Goal: Complete application form

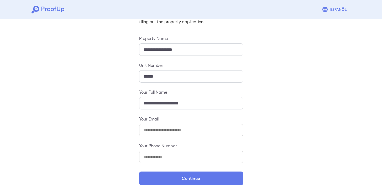
scroll to position [47, 0]
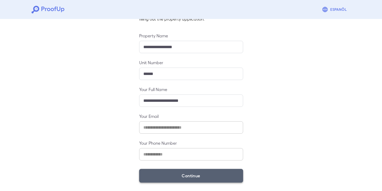
click at [174, 170] on button "Continue" at bounding box center [191, 176] width 104 height 14
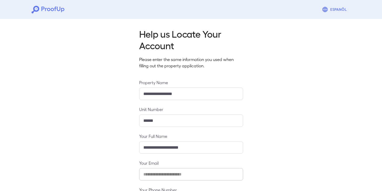
scroll to position [40, 0]
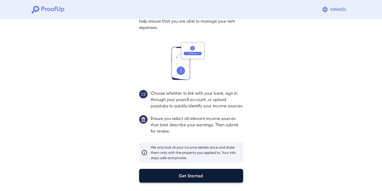
click at [176, 174] on button "Get Started" at bounding box center [191, 176] width 104 height 14
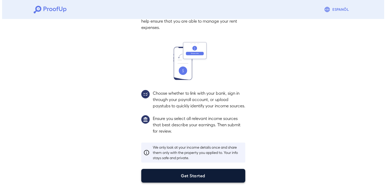
scroll to position [10, 0]
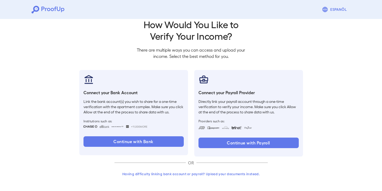
click at [192, 173] on button "Having difficulty linking bank account or payroll? Upload your documents instea…" at bounding box center [190, 173] width 153 height 9
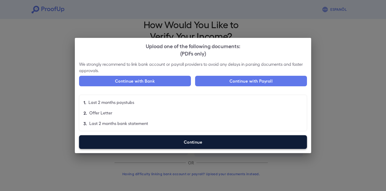
click at [182, 146] on label "Continue" at bounding box center [193, 142] width 228 height 14
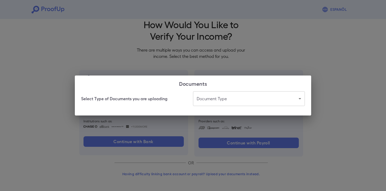
click at [211, 98] on body "Espanõl Go back How Would You Like to Verify Your Income? There are multiple wa…" at bounding box center [193, 90] width 386 height 201
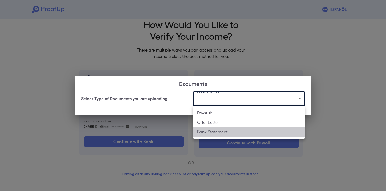
click at [210, 134] on li "Bank Statement" at bounding box center [249, 131] width 112 height 9
type input "**********"
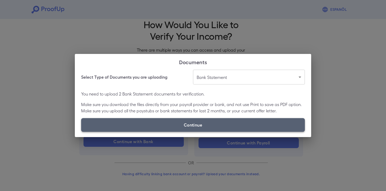
click at [173, 126] on label "Continue" at bounding box center [193, 125] width 224 height 14
click at [81, 131] on input "Continue" at bounding box center [81, 131] width 0 height 0
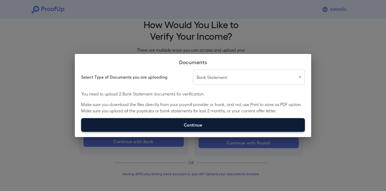
type input "**********"
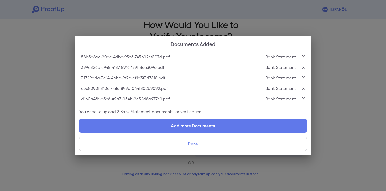
click at [223, 143] on button "Done" at bounding box center [193, 144] width 228 height 14
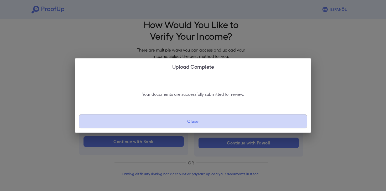
click at [196, 117] on button "Close" at bounding box center [193, 121] width 228 height 14
